Goal: Transaction & Acquisition: Book appointment/travel/reservation

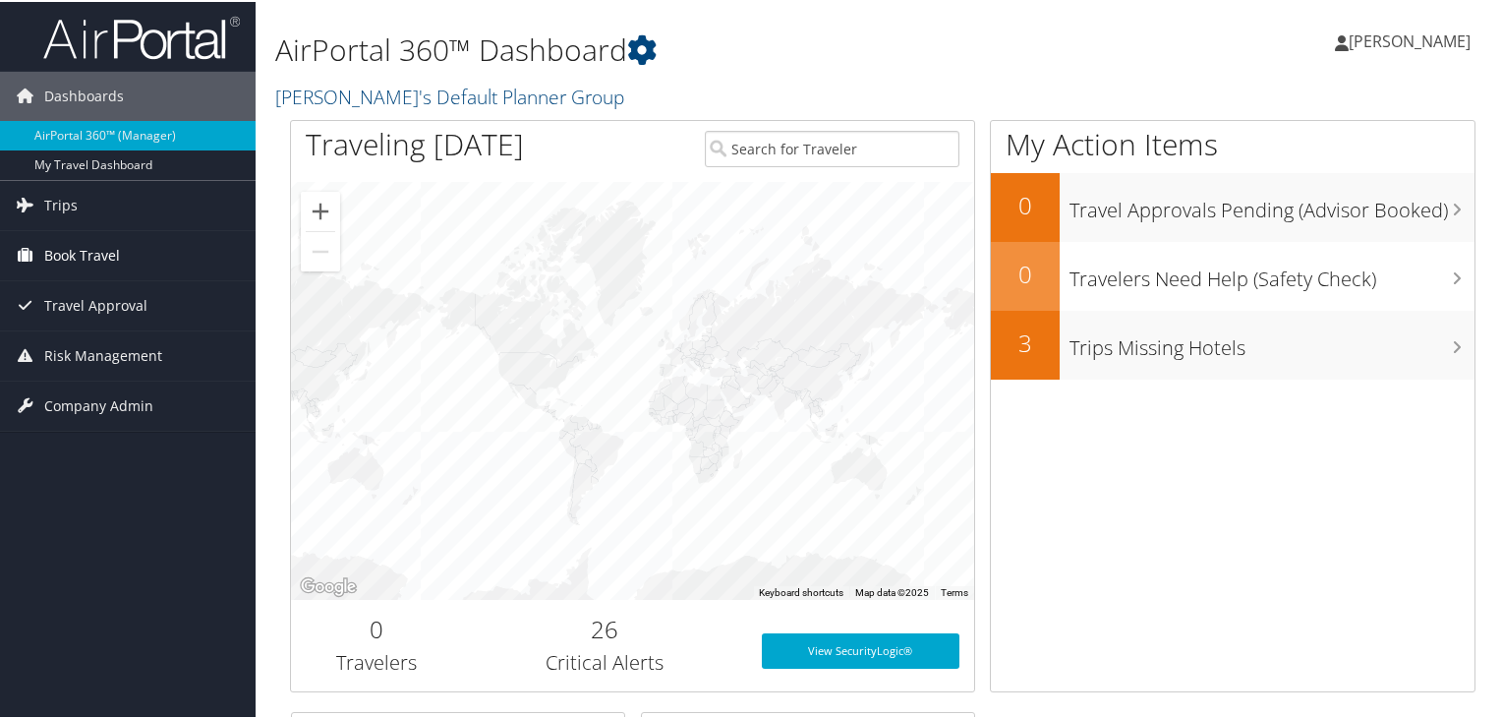
click at [117, 247] on span "Book Travel" at bounding box center [82, 253] width 76 height 49
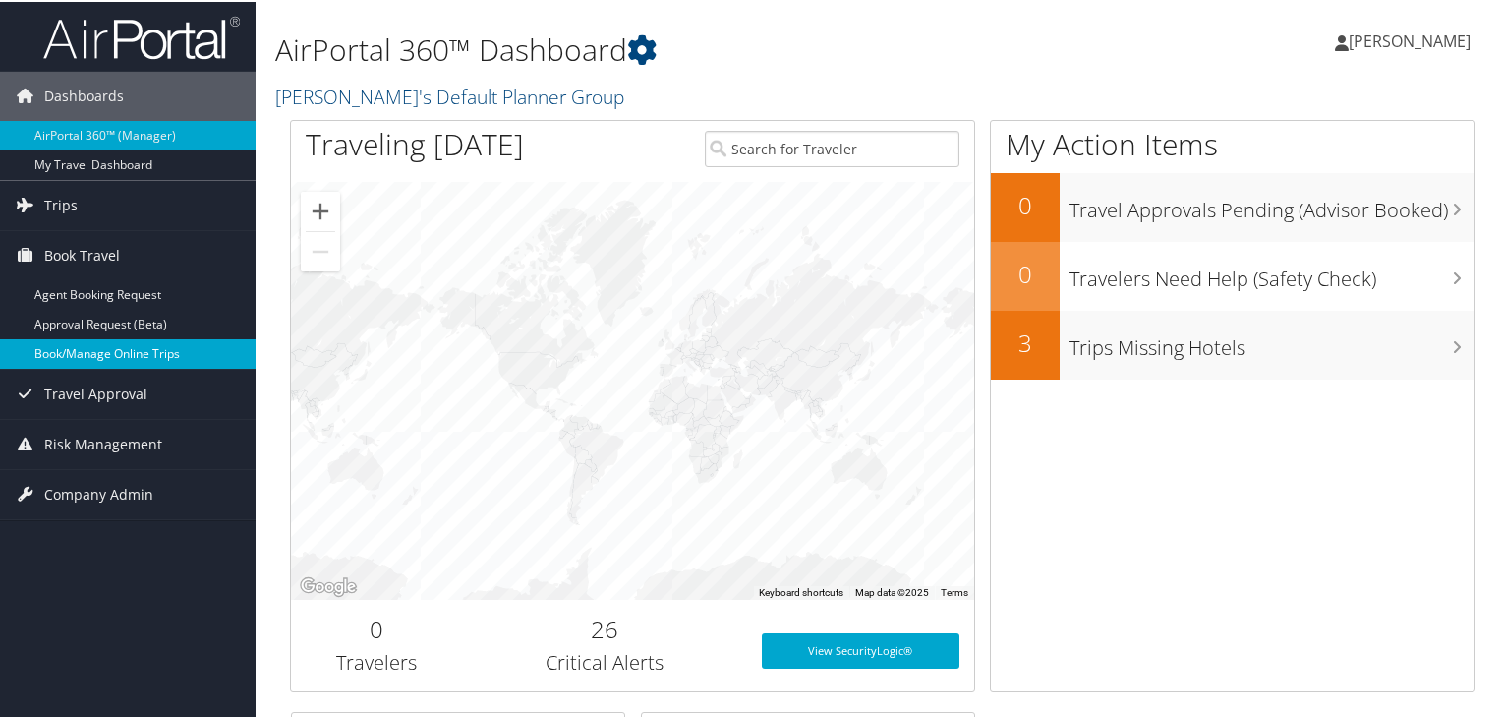
click at [118, 346] on link "Book/Manage Online Trips" at bounding box center [128, 351] width 256 height 29
